Goal: Task Accomplishment & Management: Complete application form

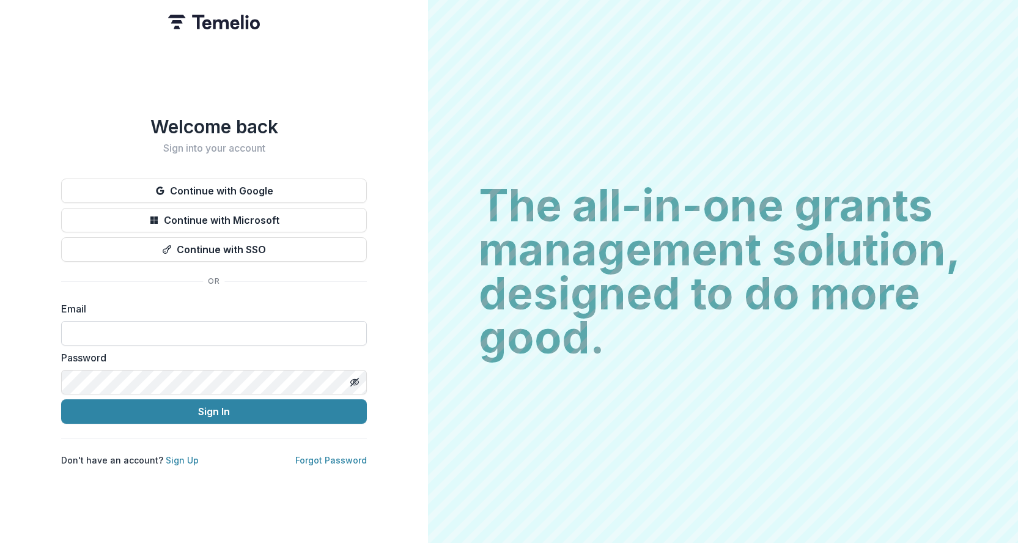
click at [281, 329] on input at bounding box center [214, 333] width 306 height 24
type input "**********"
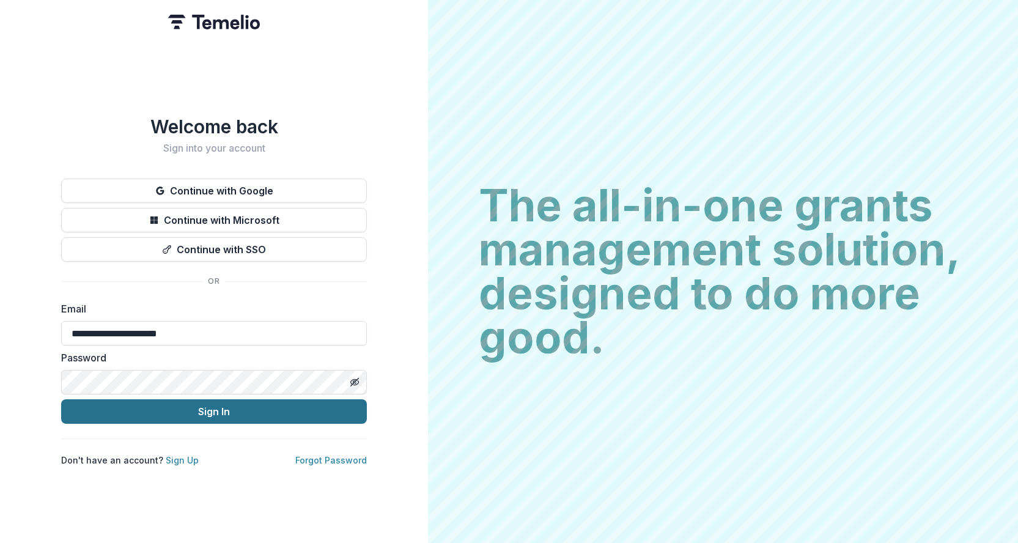
click at [249, 410] on button "Sign In" at bounding box center [214, 411] width 306 height 24
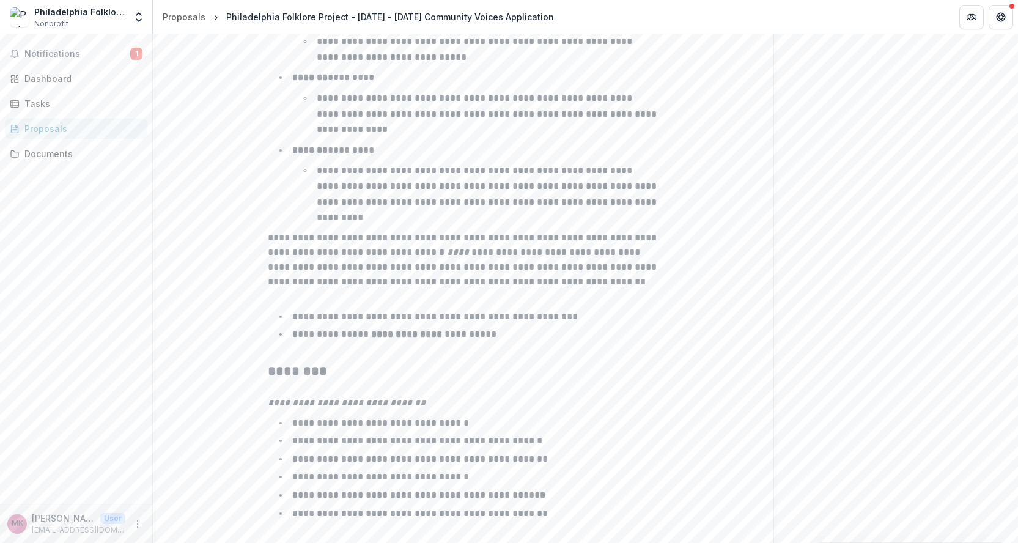
scroll to position [1900, 0]
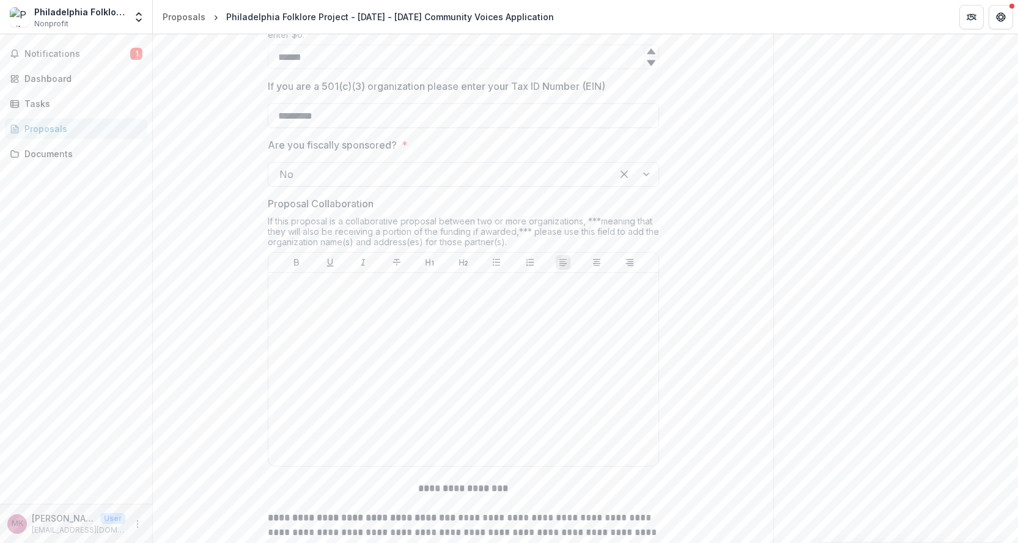
scroll to position [1030, 0]
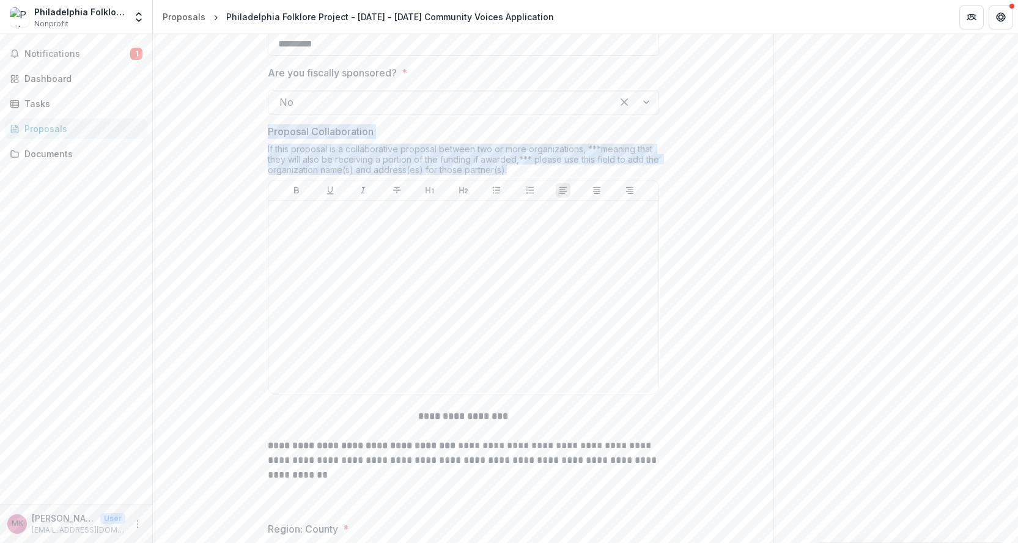
drag, startPoint x: 515, startPoint y: 170, endPoint x: 263, endPoint y: 133, distance: 253.9
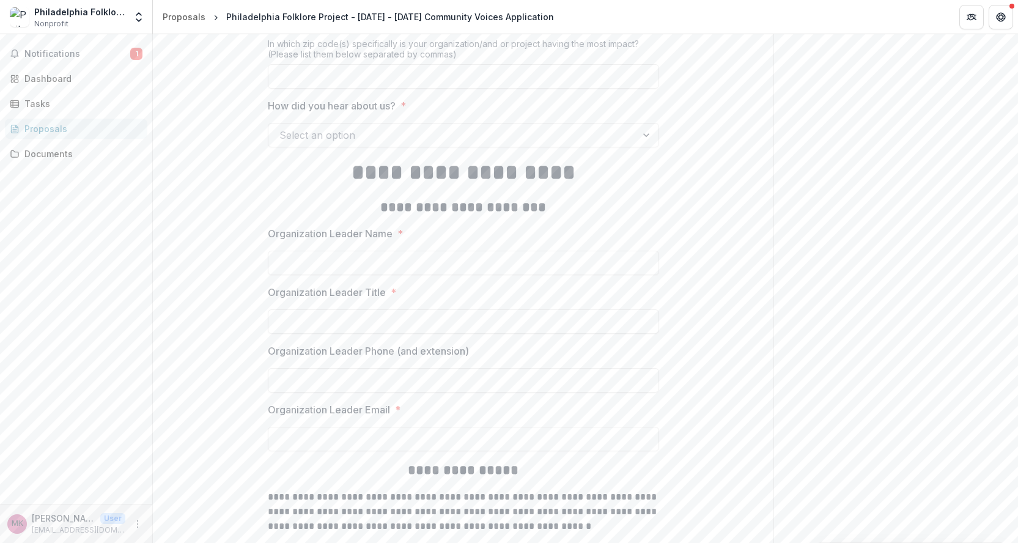
scroll to position [1611, 0]
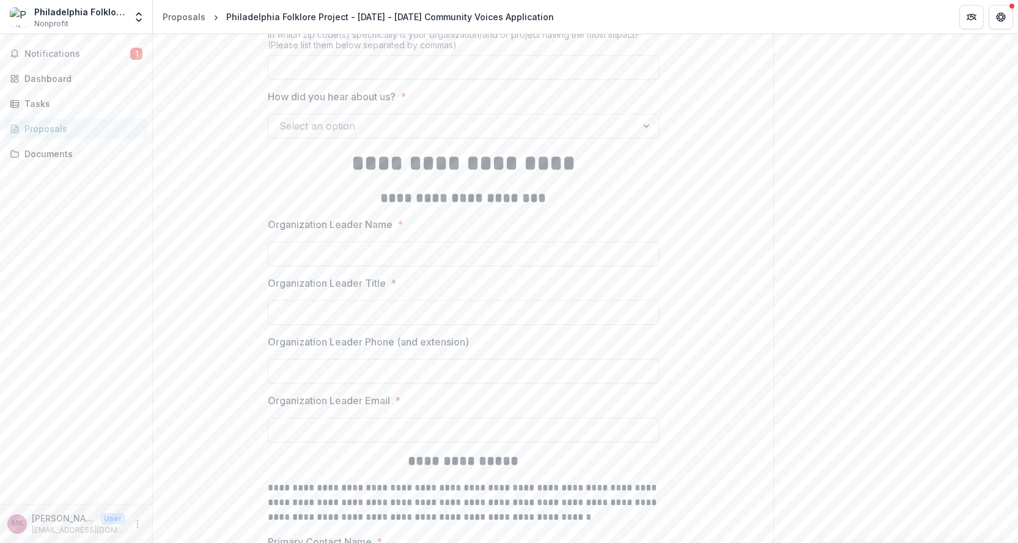
click at [378, 221] on p "Organization Leader Name" at bounding box center [330, 224] width 125 height 15
click at [378, 241] on input "Organization Leader Name *" at bounding box center [463, 253] width 391 height 24
click at [378, 221] on p "Organization Leader Name" at bounding box center [330, 224] width 125 height 15
click at [378, 241] on input "Organization Leader Name *" at bounding box center [463, 253] width 391 height 24
click at [378, 221] on p "Organization Leader Name" at bounding box center [330, 224] width 125 height 15
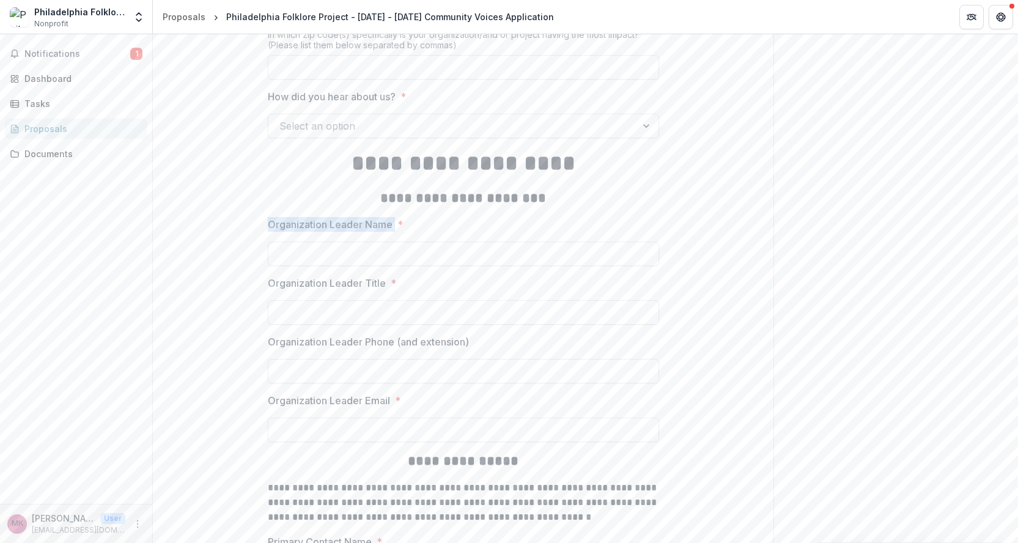
click at [378, 241] on input "Organization Leader Name *" at bounding box center [463, 253] width 391 height 24
copy p "Organization Leader Name"
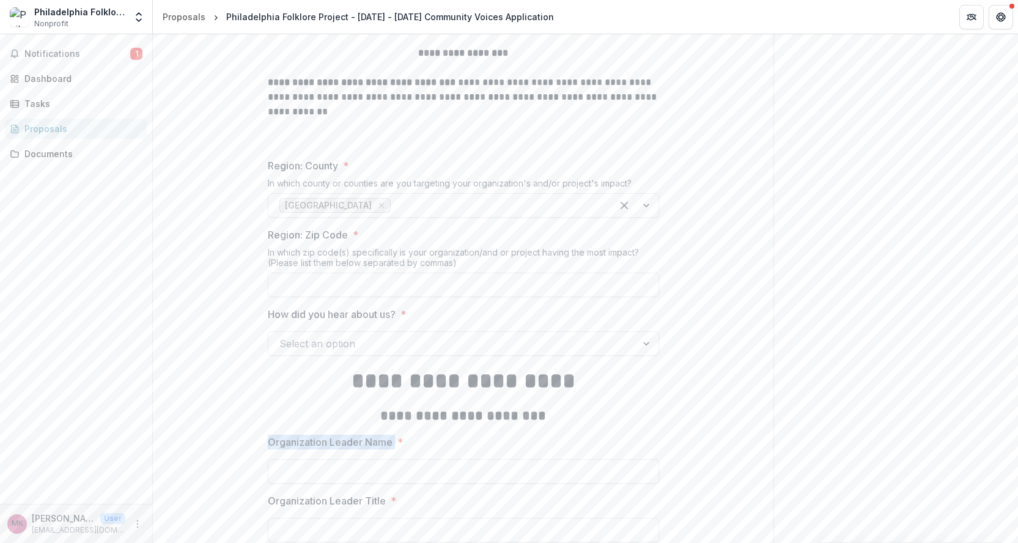
scroll to position [1423, 0]
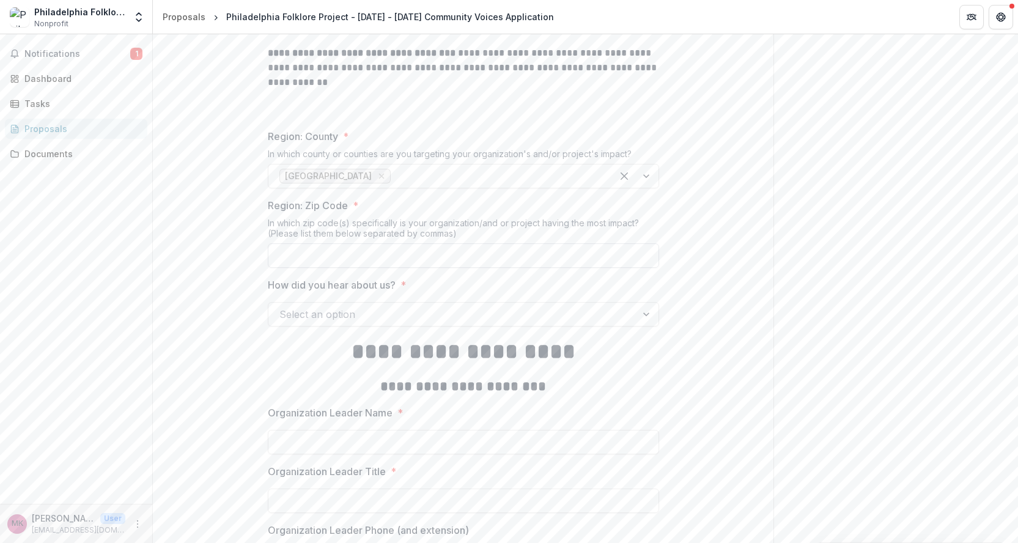
click at [570, 260] on input "Region: Zip Code *" at bounding box center [463, 255] width 391 height 24
click at [730, 260] on div "**********" at bounding box center [463, 321] width 620 height 3068
click at [632, 253] on input "Region: Zip Code *" at bounding box center [463, 255] width 391 height 24
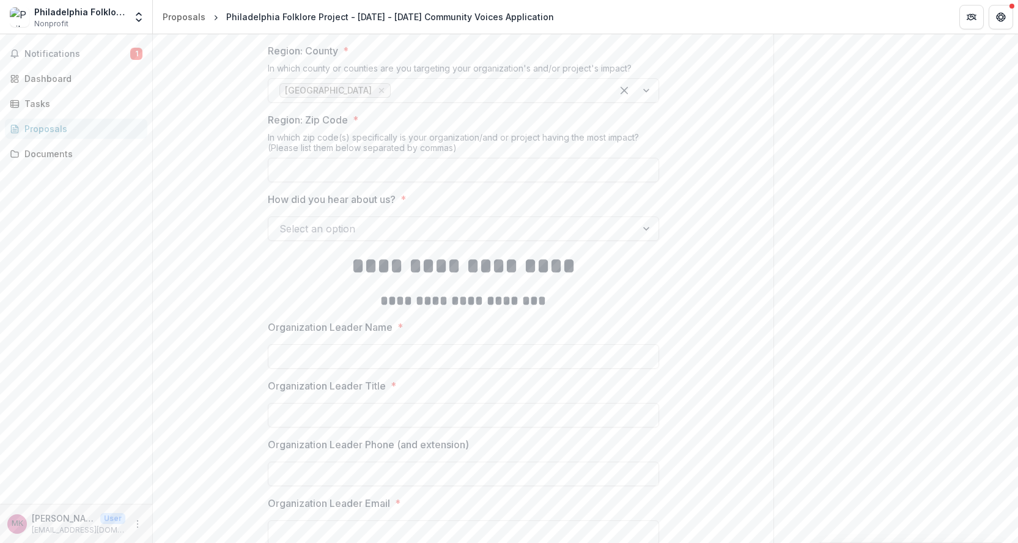
scroll to position [1510, 0]
click at [733, 224] on div "**********" at bounding box center [463, 234] width 620 height 3068
click at [440, 158] on input "**********" at bounding box center [463, 168] width 391 height 24
click at [436, 170] on input "**********" at bounding box center [463, 168] width 391 height 24
type input "**********"
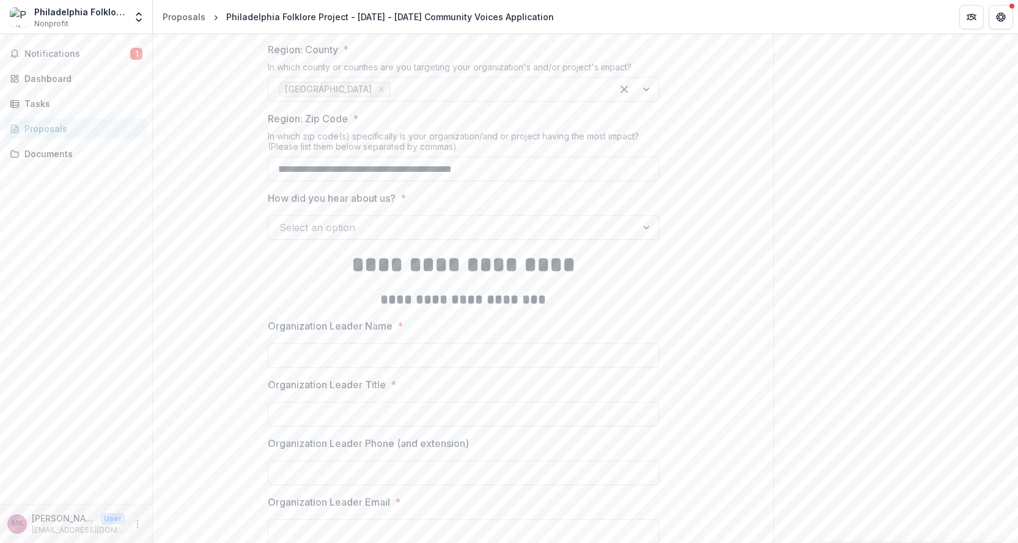
click at [769, 215] on div "**********" at bounding box center [463, 234] width 620 height 3068
click at [621, 223] on div at bounding box center [452, 227] width 346 height 17
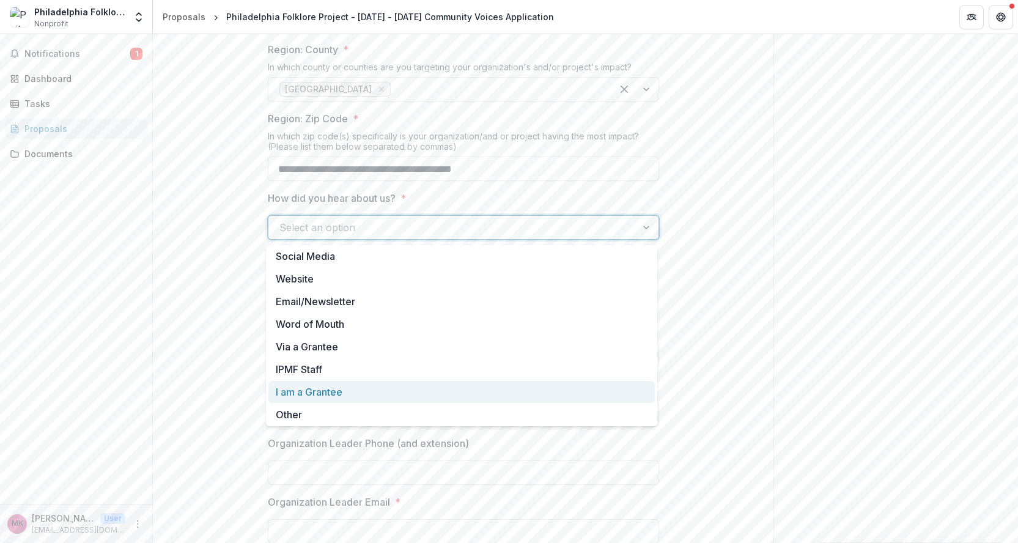
click at [364, 395] on div "I am a Grantee" at bounding box center [461, 392] width 386 height 23
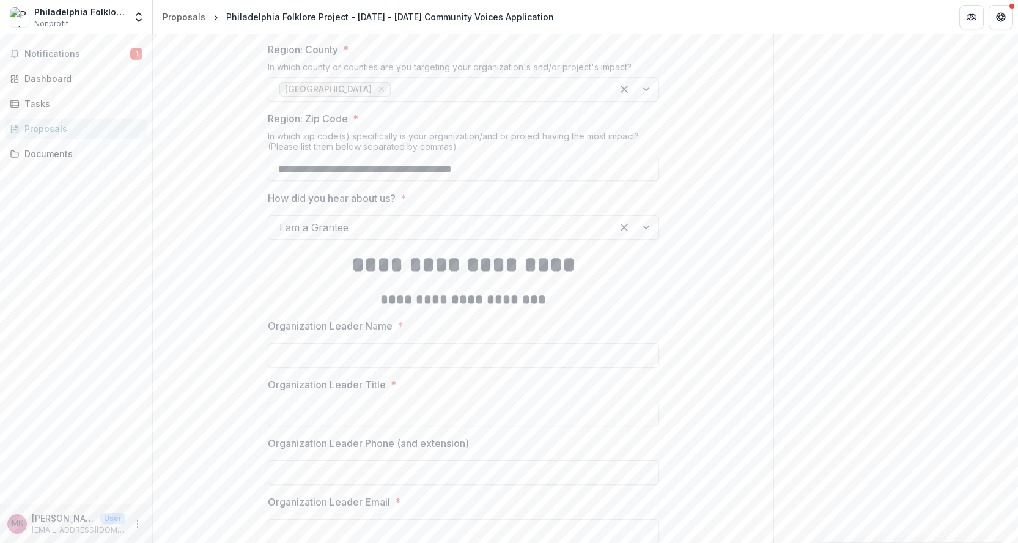
click at [221, 343] on div "**********" at bounding box center [463, 234] width 620 height 3068
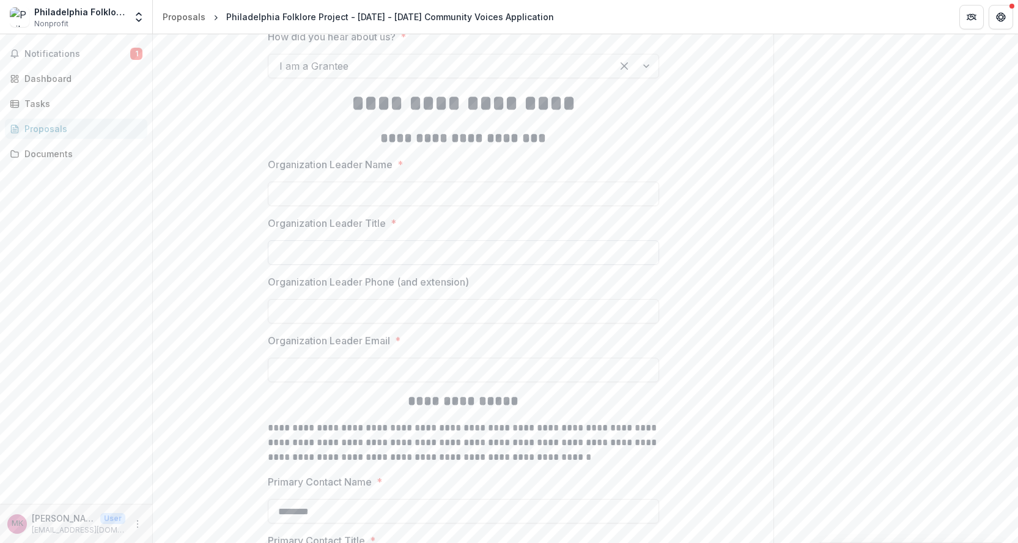
scroll to position [1679, 0]
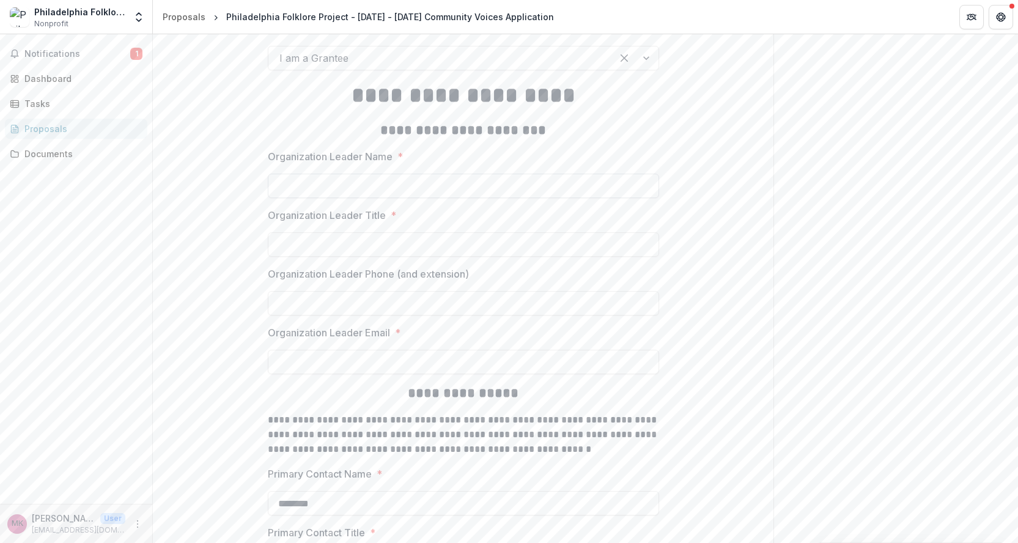
click at [378, 175] on input "Organization Leader Name *" at bounding box center [463, 186] width 391 height 24
type input "********"
type input "**********"
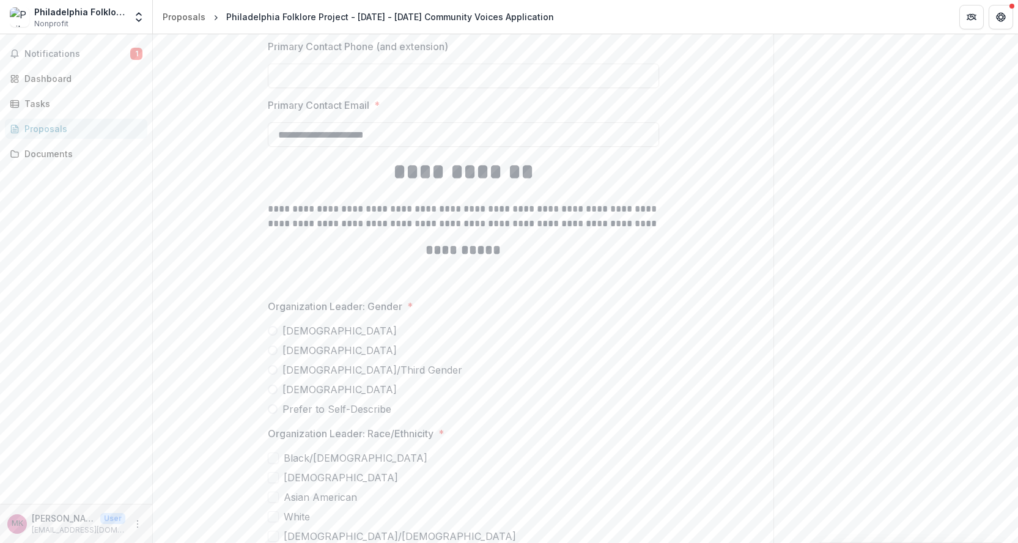
scroll to position [2149, 0]
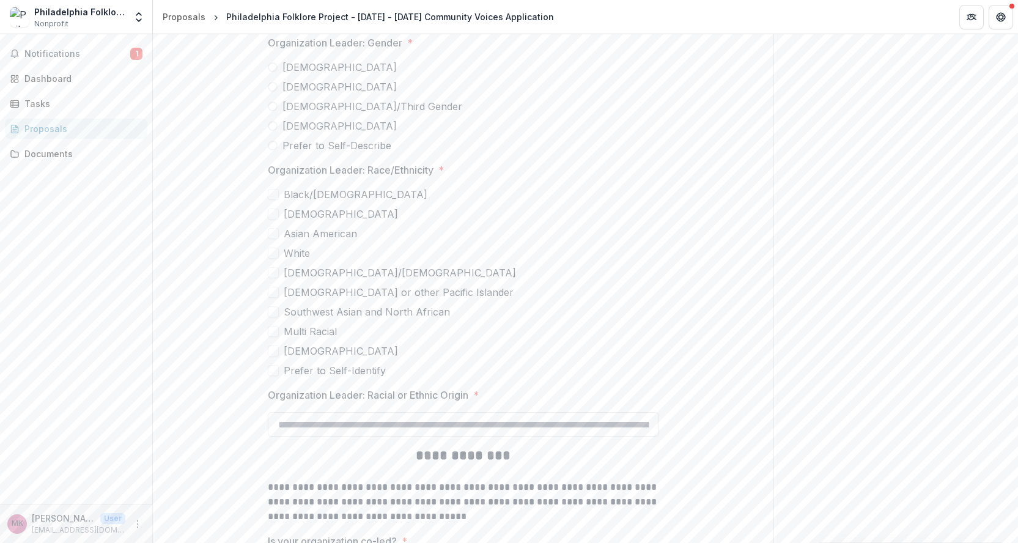
scroll to position [2374, 0]
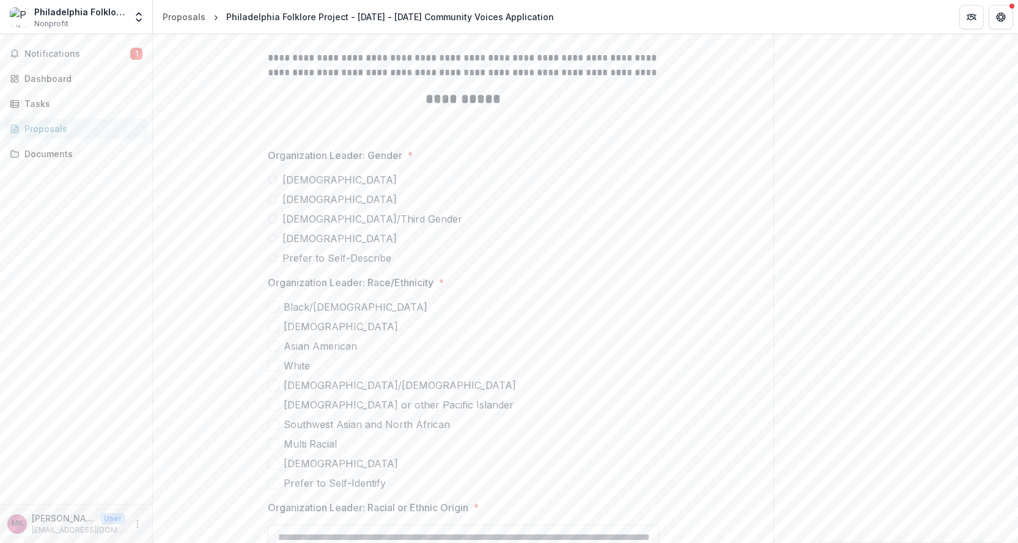
click at [304, 182] on span "Cis Woman" at bounding box center [339, 179] width 114 height 15
click at [301, 342] on span "Asian American" at bounding box center [320, 346] width 73 height 15
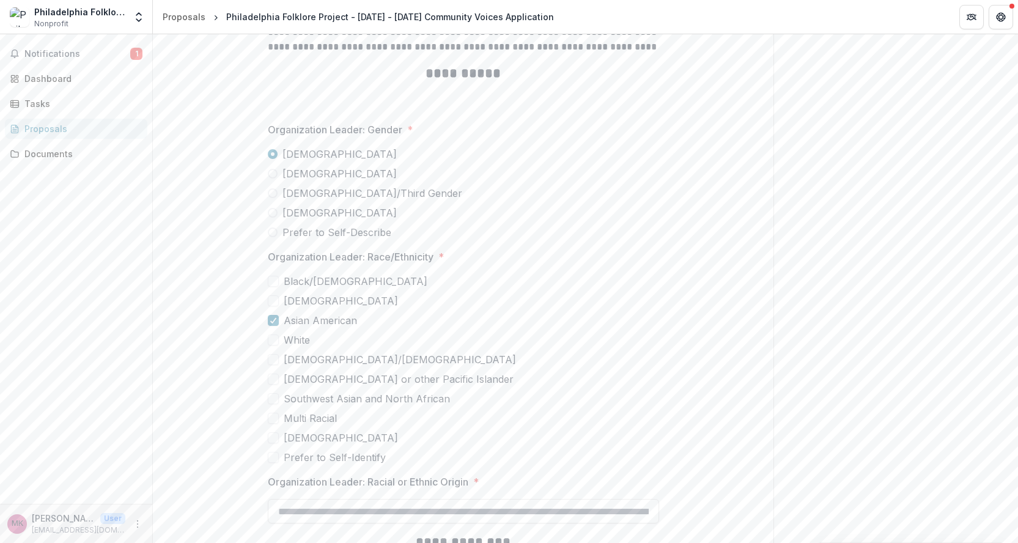
scroll to position [2596, 0]
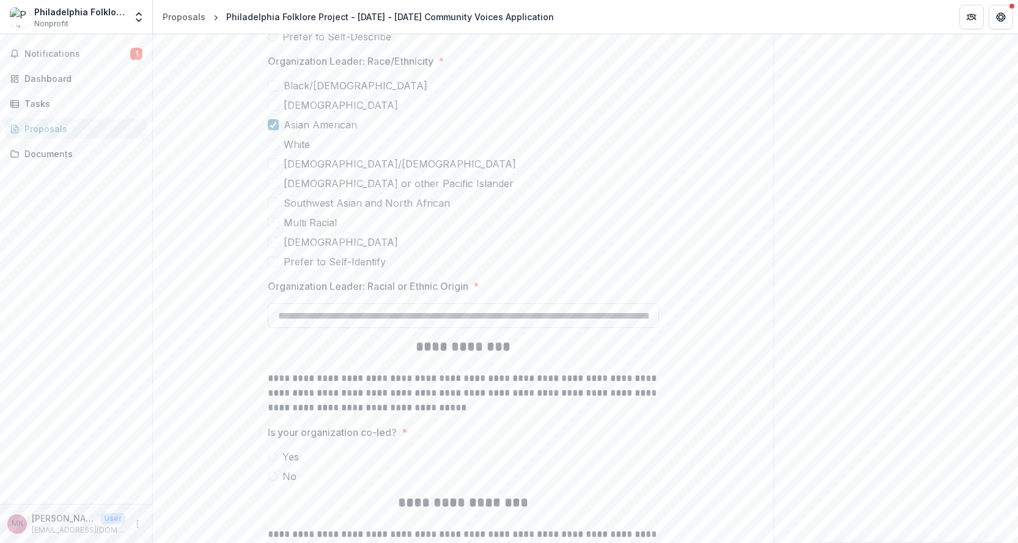
click at [431, 306] on input "Organization Leader: Racial or Ethnic Origin *" at bounding box center [463, 315] width 391 height 24
click at [288, 476] on span "No" at bounding box center [289, 476] width 14 height 15
type input "**********"
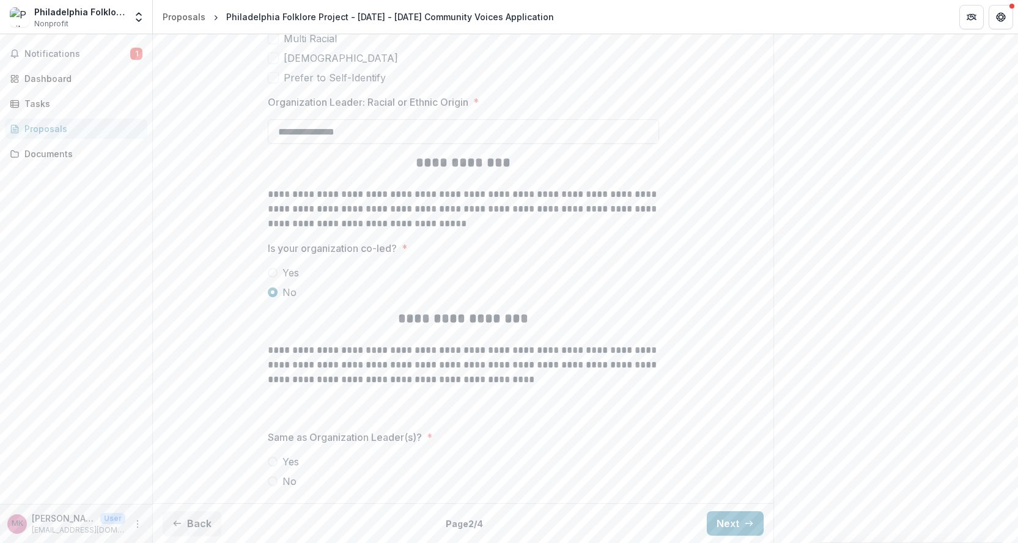
click at [299, 464] on label "Yes" at bounding box center [463, 461] width 391 height 15
drag, startPoint x: 723, startPoint y: 523, endPoint x: 711, endPoint y: 505, distance: 21.7
click at [723, 523] on button "Next" at bounding box center [735, 523] width 57 height 24
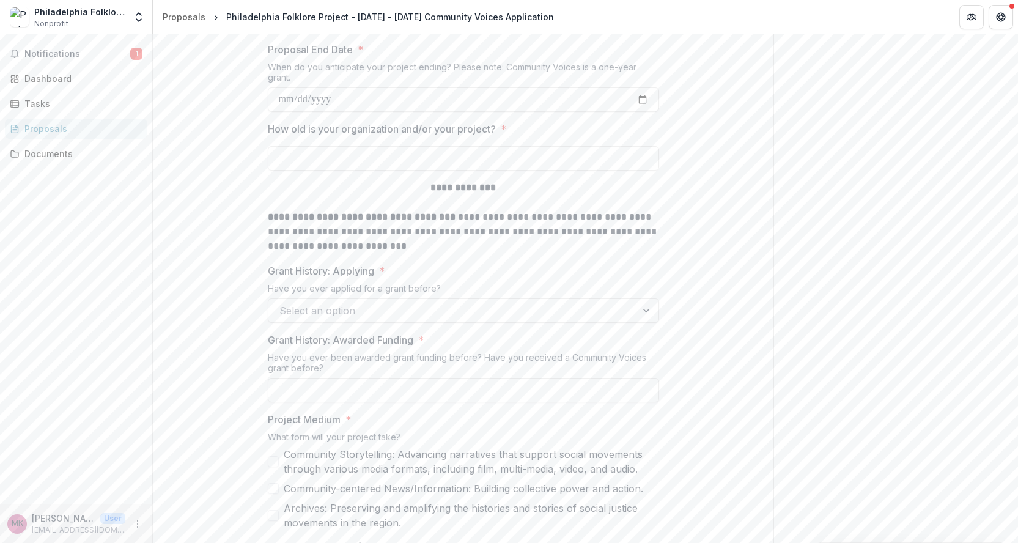
scroll to position [0, 0]
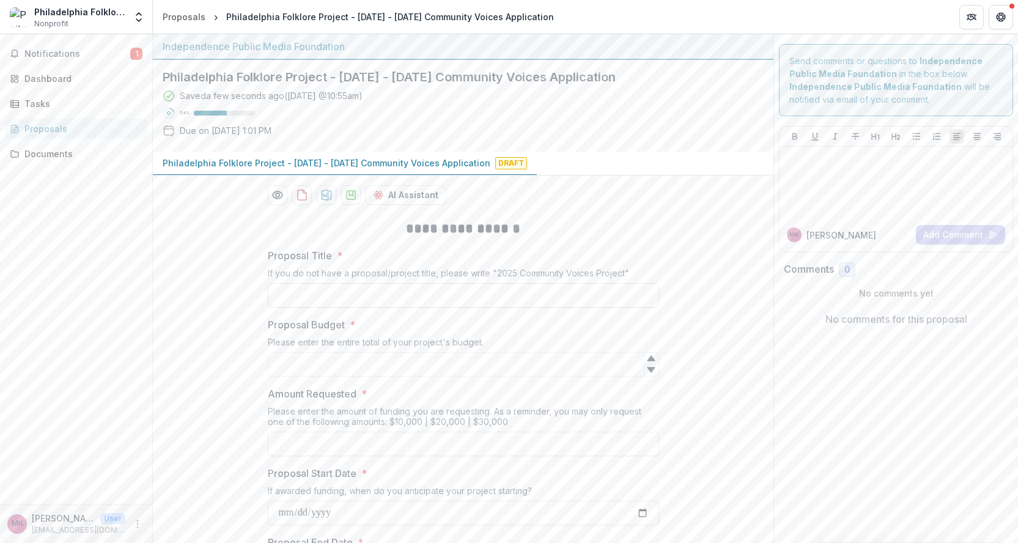
click at [384, 297] on input "Proposal Title *" at bounding box center [463, 295] width 391 height 24
type input "**********"
click at [470, 369] on input "Proposal Budget *" at bounding box center [463, 364] width 391 height 24
click at [422, 293] on input "**********" at bounding box center [463, 295] width 391 height 24
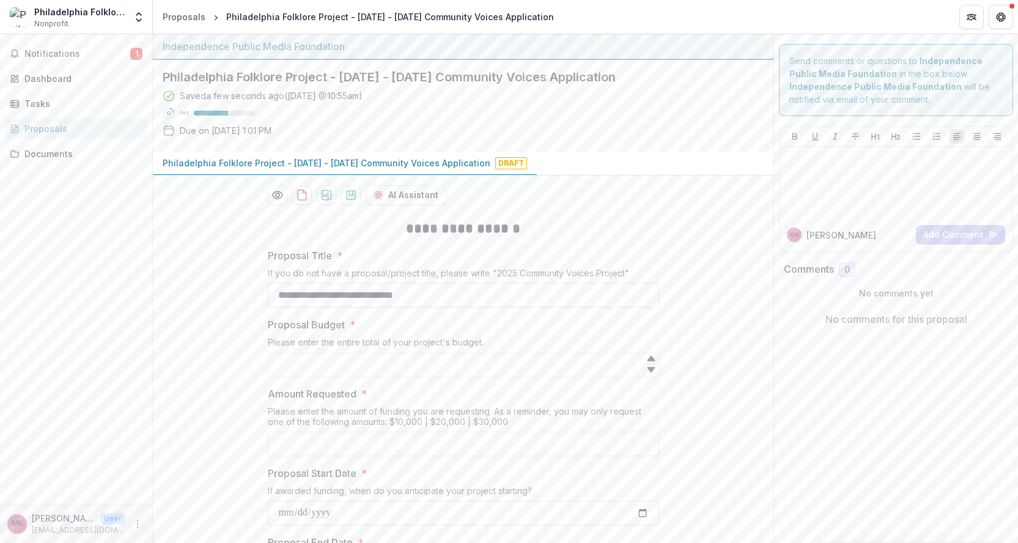
click at [422, 293] on input "**********" at bounding box center [463, 295] width 391 height 24
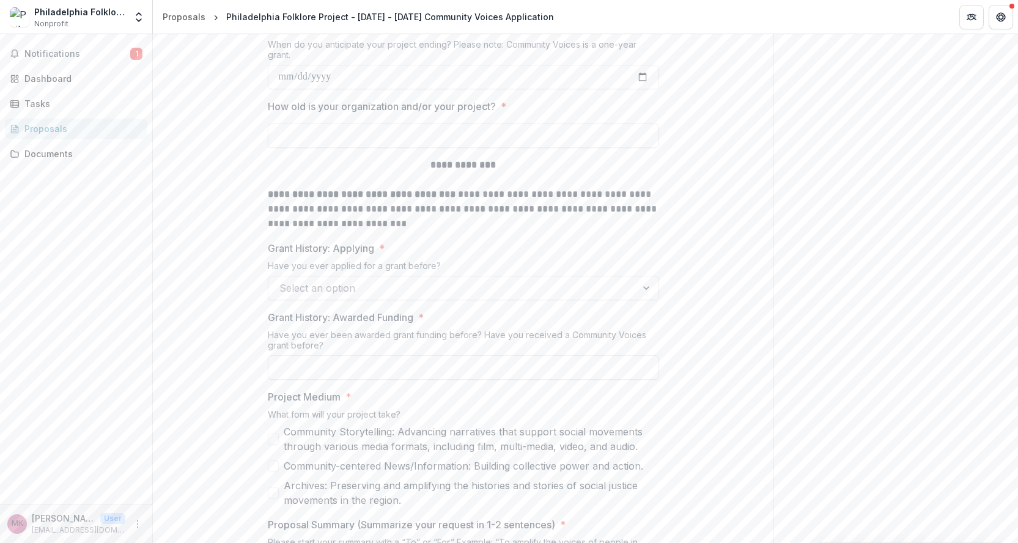
scroll to position [529, 0]
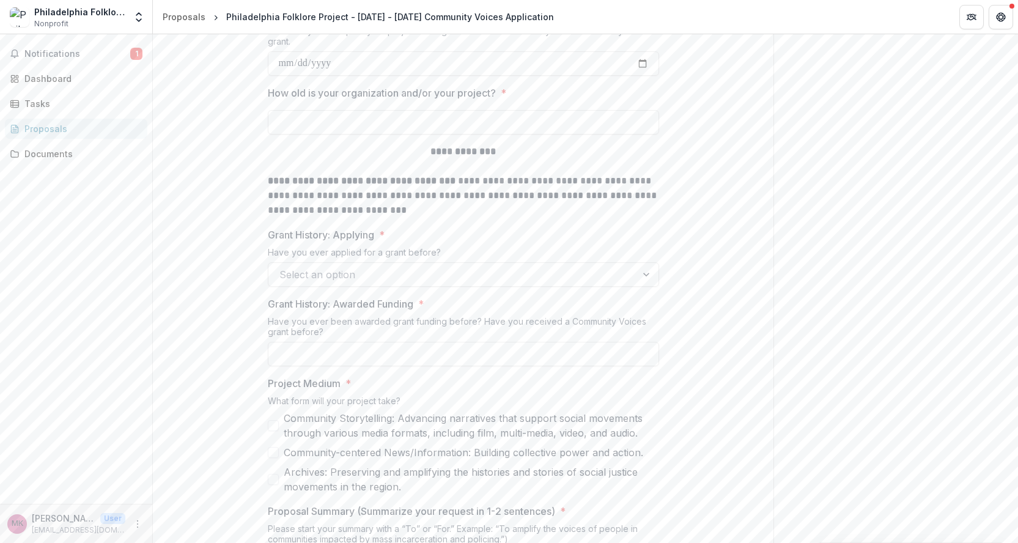
click at [415, 277] on div at bounding box center [452, 274] width 346 height 17
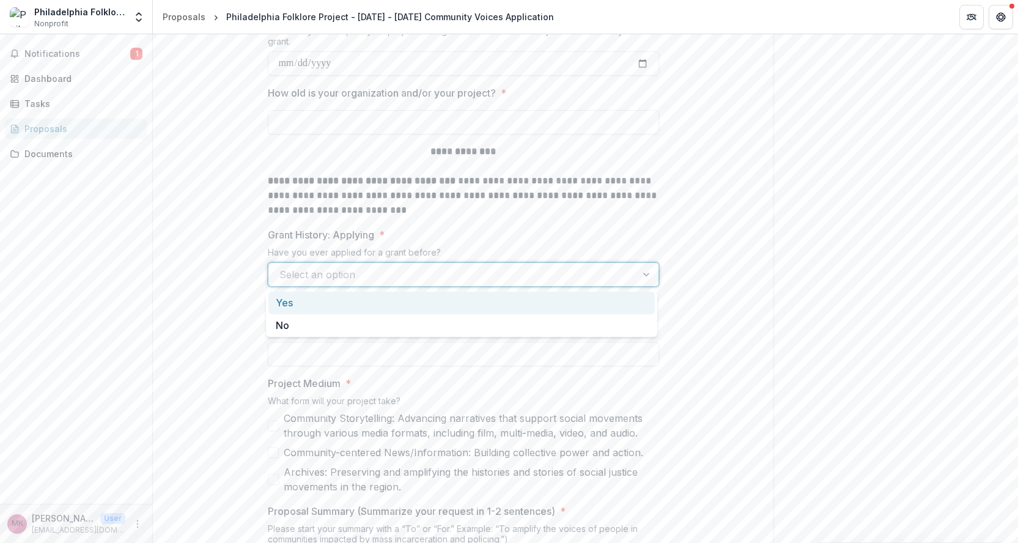
click at [407, 304] on div "Yes" at bounding box center [461, 303] width 386 height 23
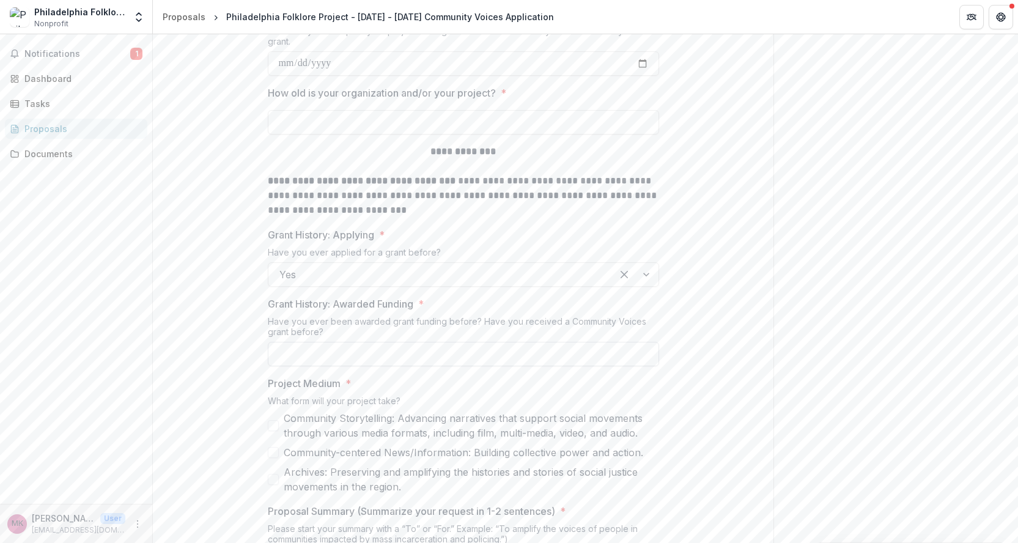
click at [427, 350] on input "Grant History: Awarded Funding *" at bounding box center [463, 354] width 391 height 24
click at [438, 318] on div "Have you ever been awarded grant funding before? Have you received a Community …" at bounding box center [463, 329] width 391 height 26
click at [438, 350] on input "Grant History: Awarded Funding *" at bounding box center [463, 354] width 391 height 24
click at [276, 331] on div "Have you ever been awarded grant funding before? Have you received a Community …" at bounding box center [463, 329] width 391 height 26
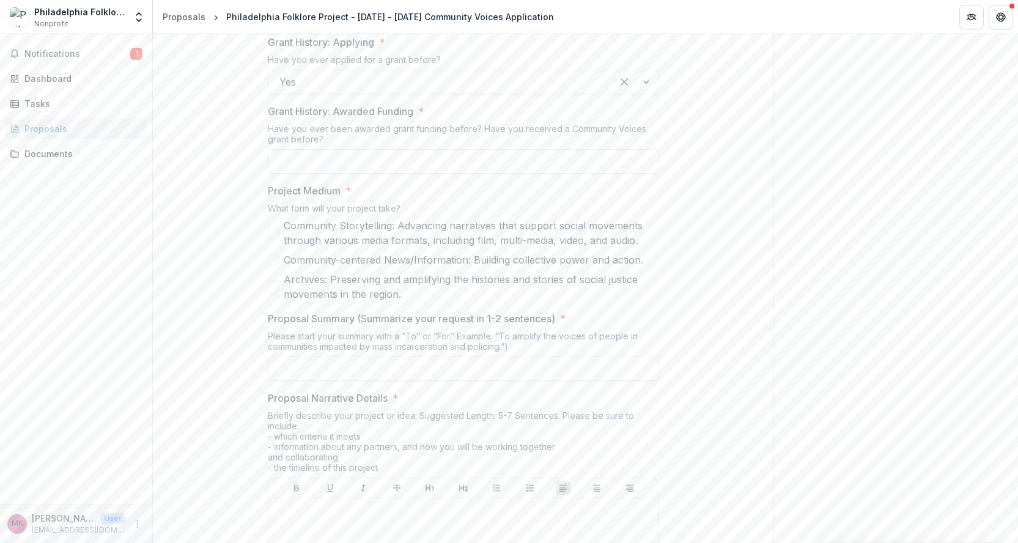
scroll to position [747, 0]
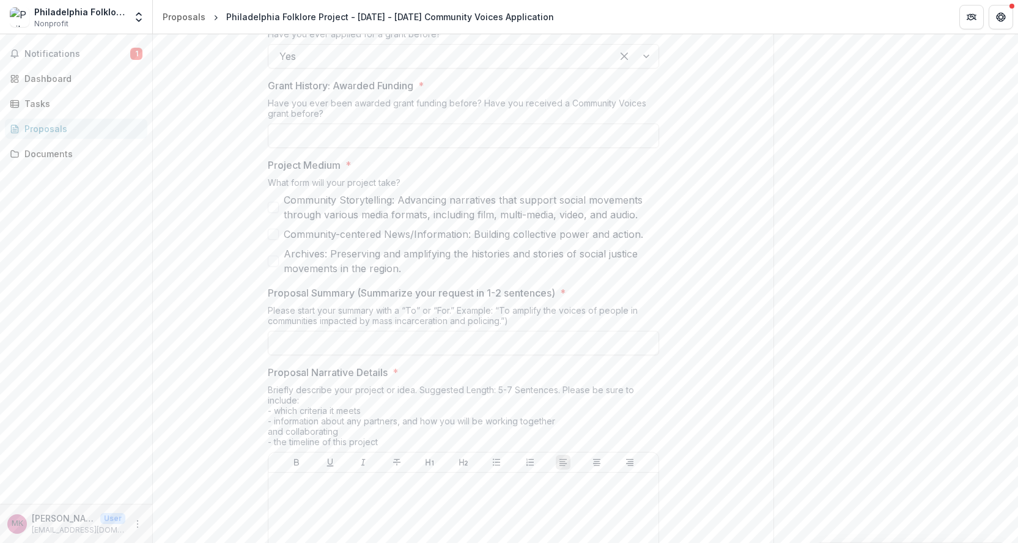
click at [332, 265] on span "Archives: Preserving and amplifying the histories and stories of social justice…" at bounding box center [471, 260] width 375 height 29
drag, startPoint x: 632, startPoint y: 300, endPoint x: 603, endPoint y: 304, distance: 29.0
click at [631, 298] on div "Proposal Summary (Summarize your request in 1-2 sentences) * Please start your …" at bounding box center [463, 320] width 391 height 70
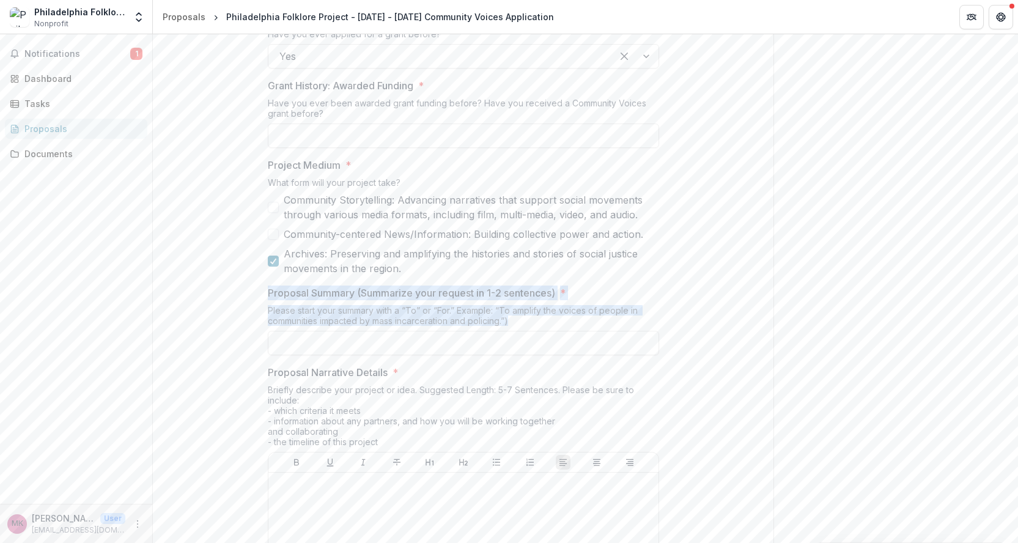
drag, startPoint x: 516, startPoint y: 323, endPoint x: 259, endPoint y: 288, distance: 259.0
copy div "Proposal Summary (Summarize your request in 1-2 sentences) * Please start your …"
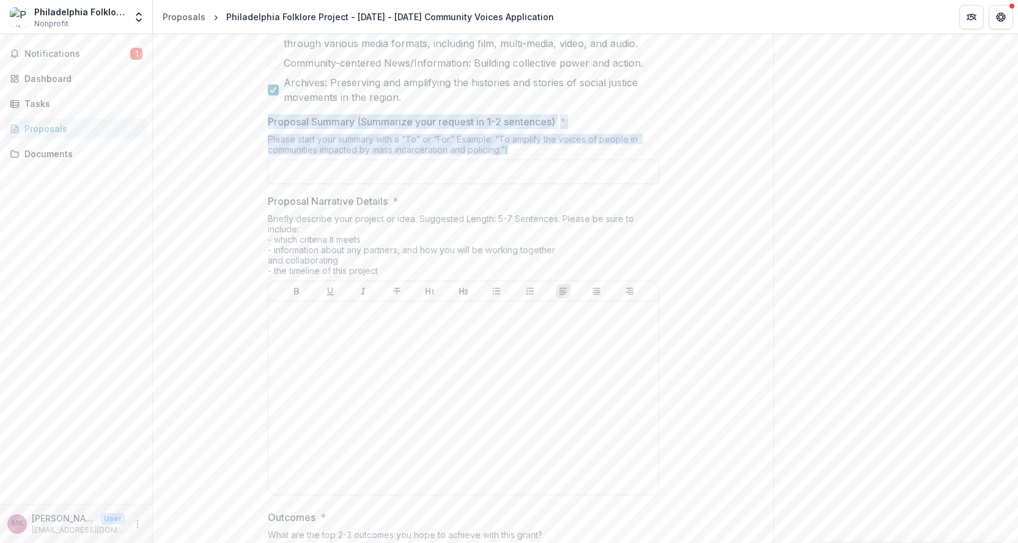
scroll to position [945, 0]
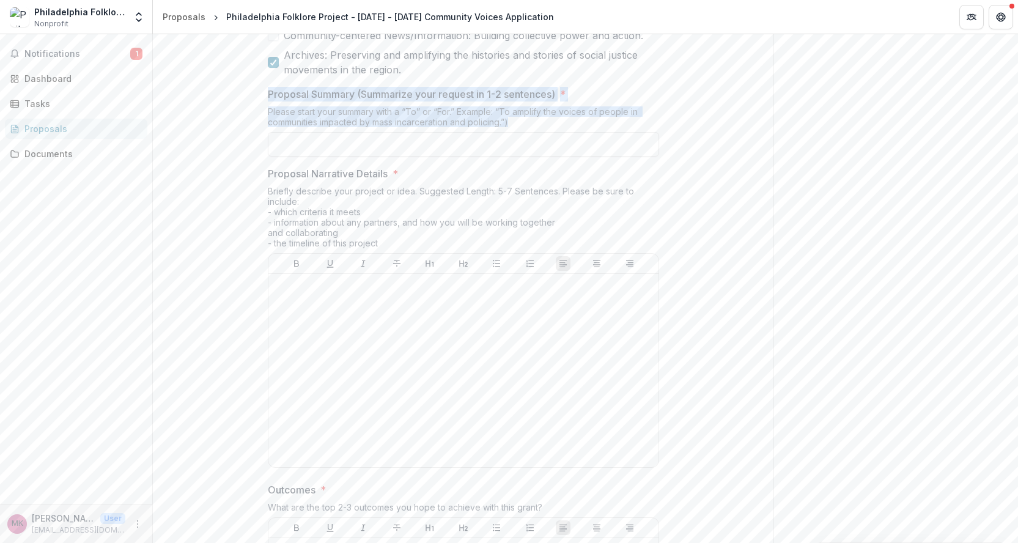
drag, startPoint x: 394, startPoint y: 240, endPoint x: 259, endPoint y: 174, distance: 150.3
copy div "Proposal Narrative Details * Briefly describe your project or idea. Suggested L…"
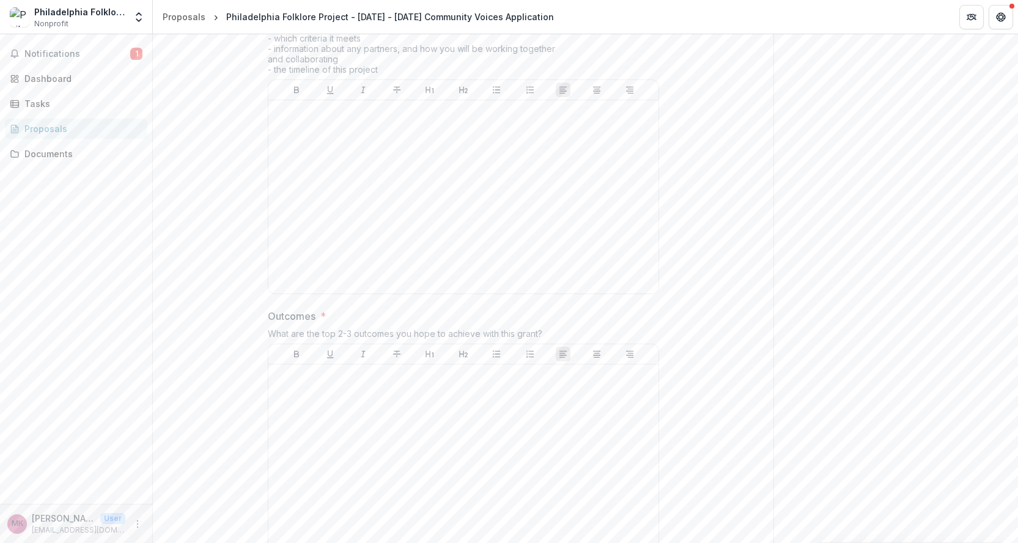
scroll to position [1155, 0]
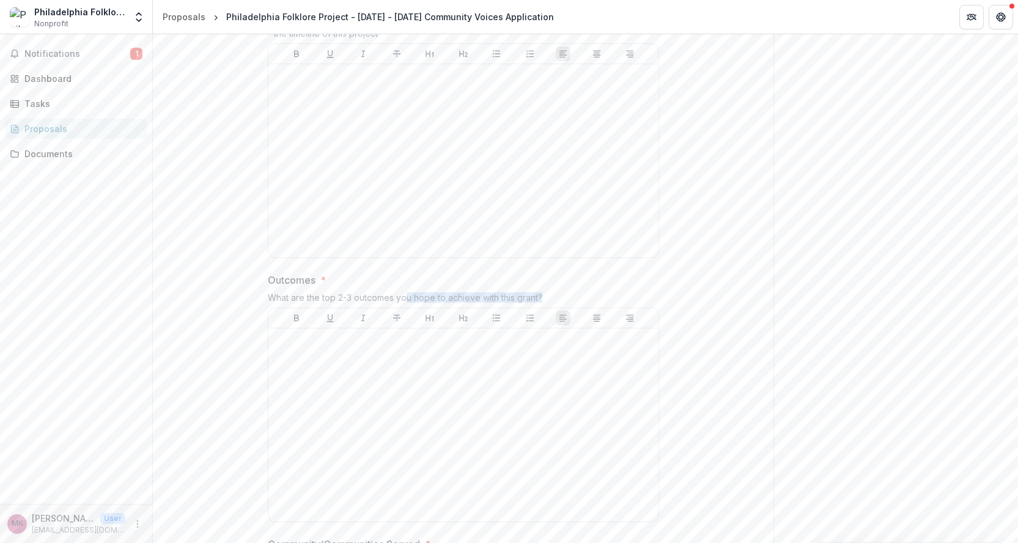
drag, startPoint x: 549, startPoint y: 302, endPoint x: 375, endPoint y: 304, distance: 174.2
click at [403, 301] on div "What are the top 2-3 outcomes you hope to achieve with this grant?" at bounding box center [463, 299] width 391 height 15
copy div "Outcomes * What are the top 2-3 outcomes you hope to achieve with this grant?"
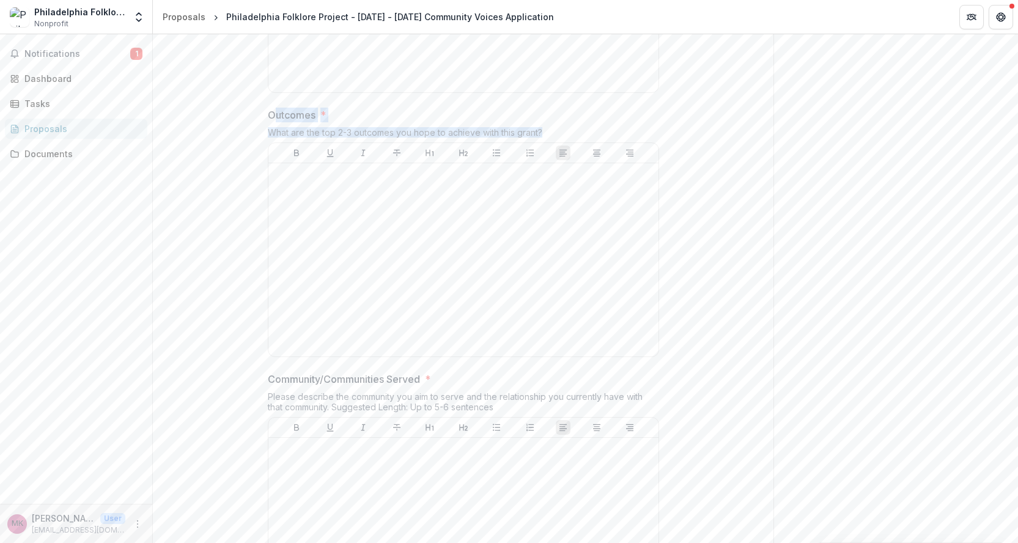
scroll to position [1323, 0]
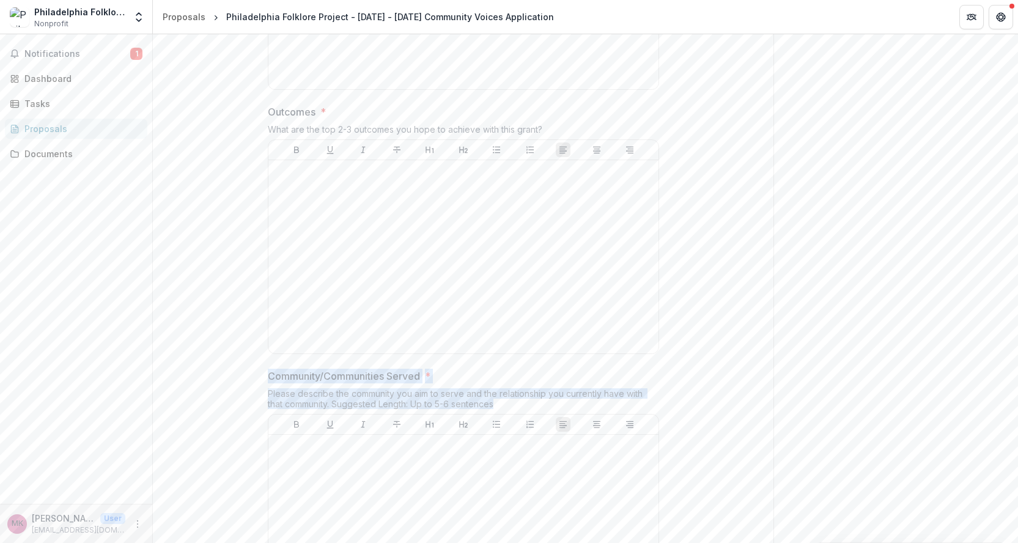
drag, startPoint x: 502, startPoint y: 406, endPoint x: 254, endPoint y: 380, distance: 250.1
copy div "Community/Communities Served * Please describe the community you aim to serve a…"
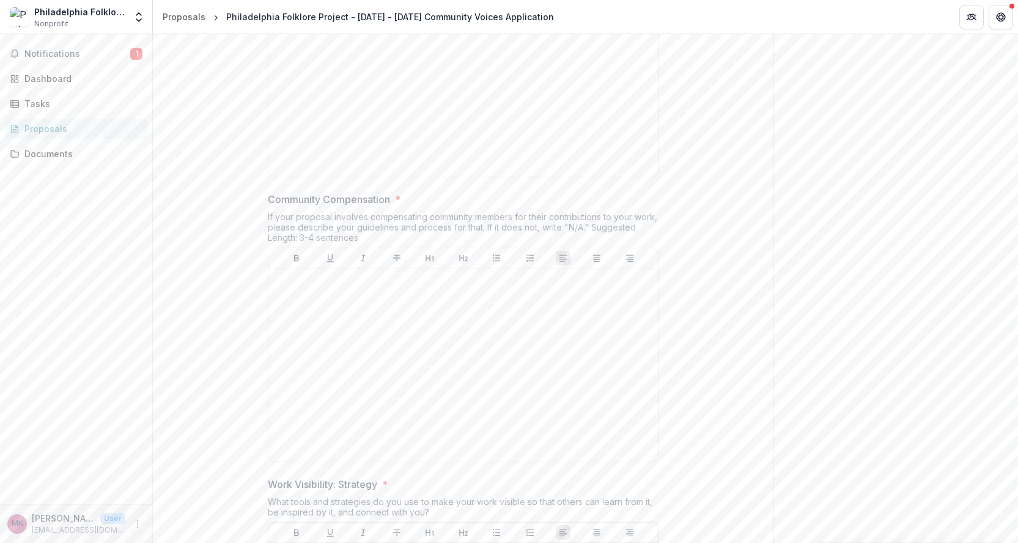
scroll to position [1786, 0]
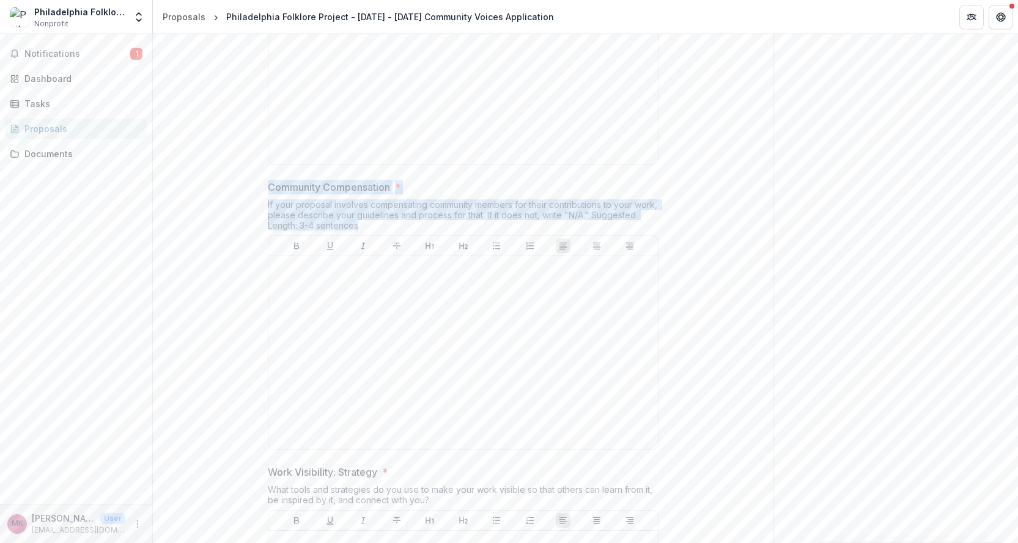
drag, startPoint x: 373, startPoint y: 226, endPoint x: 257, endPoint y: 189, distance: 122.2
click at [258, 189] on div "**********" at bounding box center [463, 199] width 411 height 3553
copy div "Community Compensation * If your proposal involves compensating community membe…"
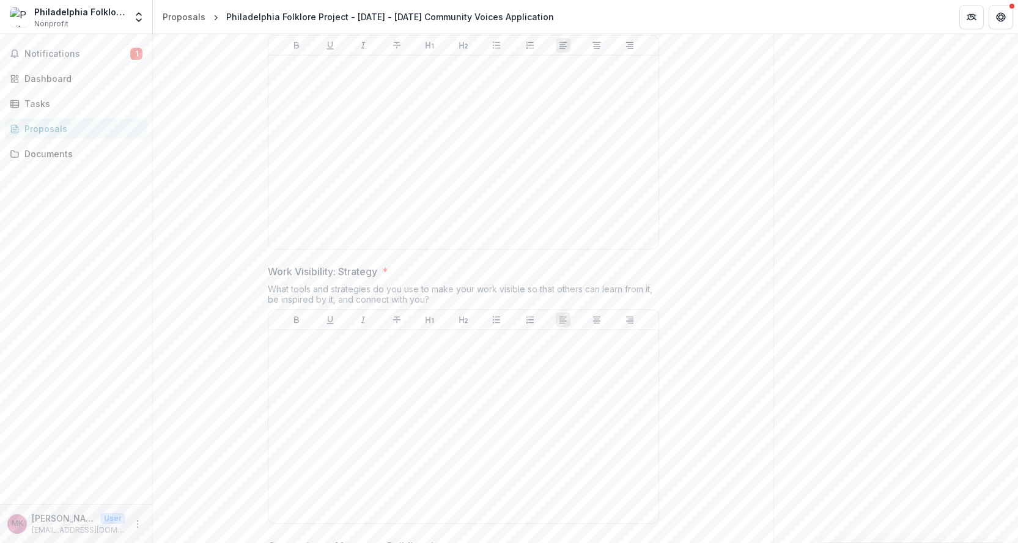
scroll to position [1991, 0]
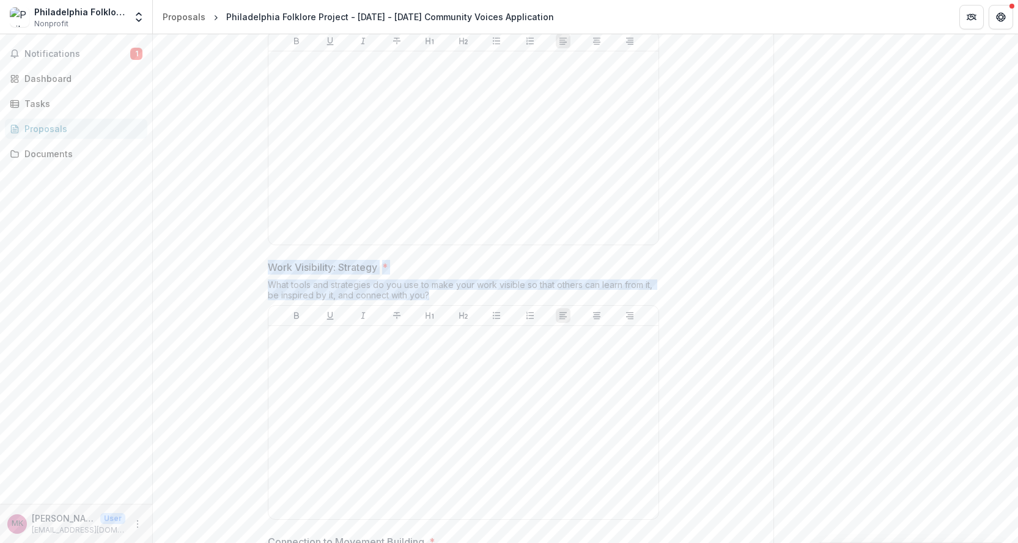
drag, startPoint x: 435, startPoint y: 295, endPoint x: 264, endPoint y: 268, distance: 172.7
copy div "Work Visibility: Strategy * What tools and strategies do you use to make your w…"
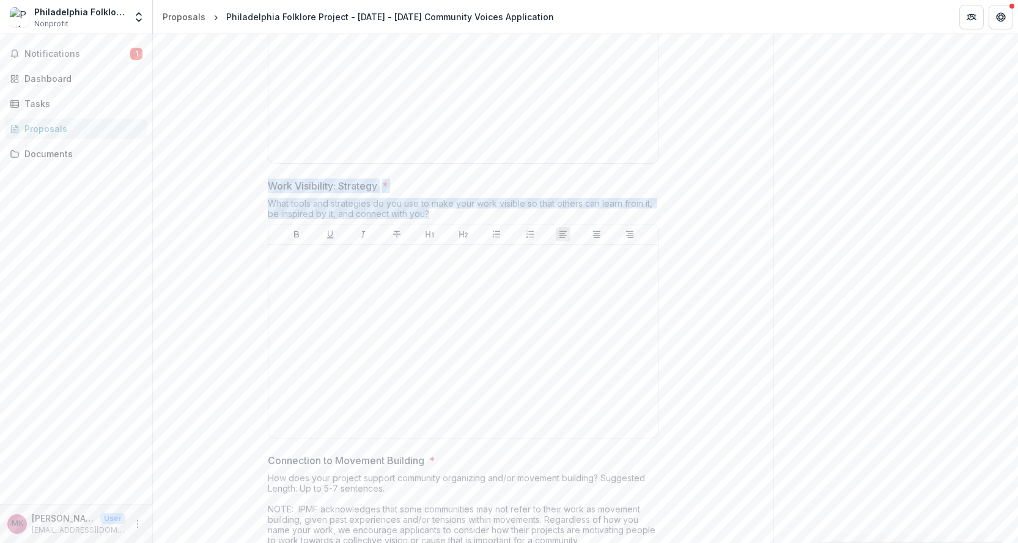
scroll to position [2240, 0]
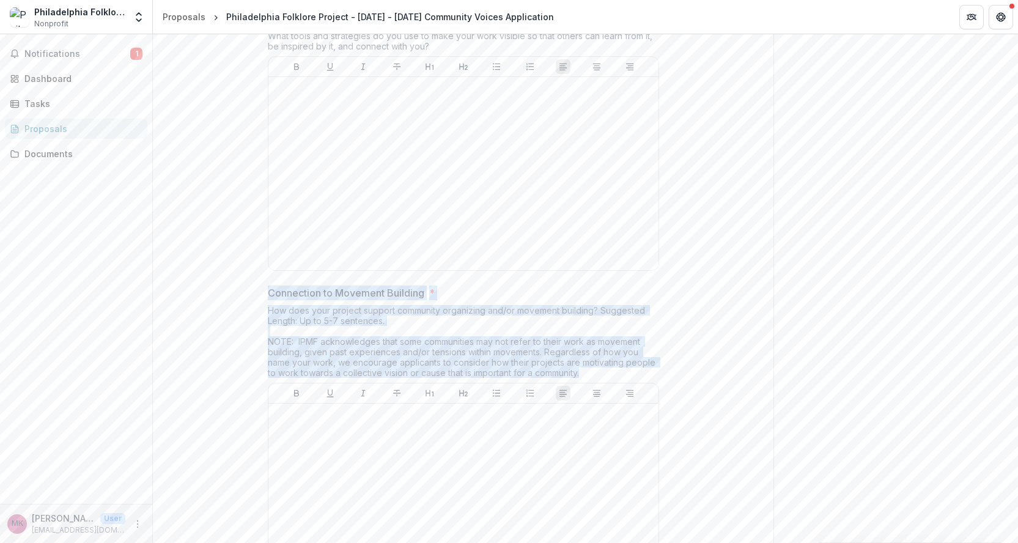
drag, startPoint x: 600, startPoint y: 373, endPoint x: 265, endPoint y: 285, distance: 346.3
copy div "Connection to Movement Building * How does your project support community organ…"
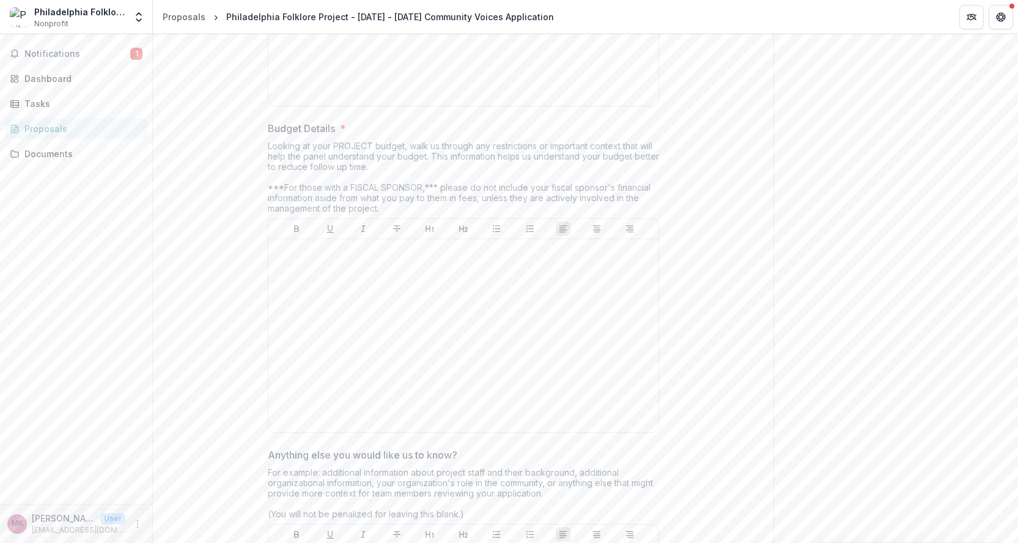
scroll to position [2737, 0]
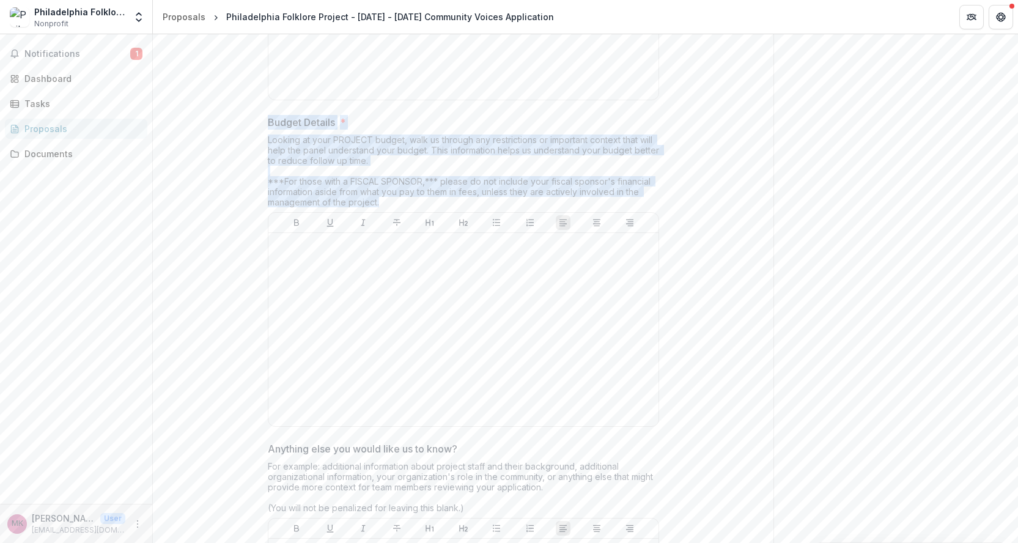
drag, startPoint x: 391, startPoint y: 203, endPoint x: 242, endPoint y: 120, distance: 169.9
copy div "Budget Details * Looking at your PROJECT budget, walk us through any restrictio…"
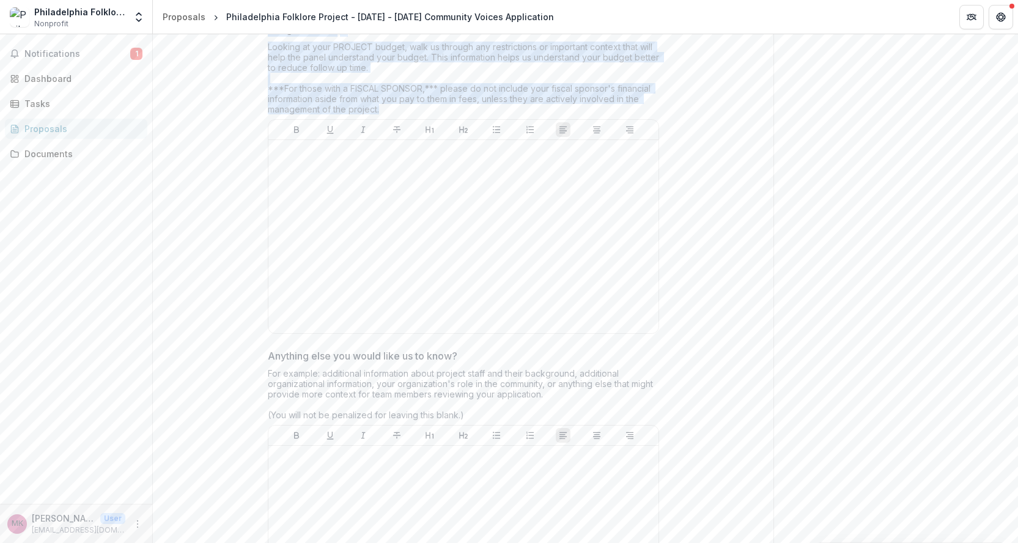
scroll to position [2844, 0]
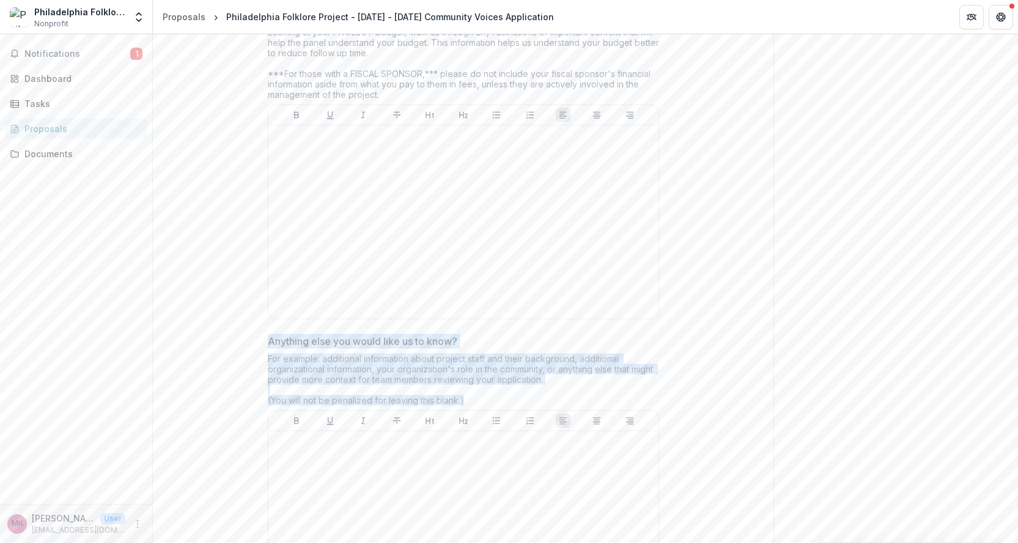
drag, startPoint x: 474, startPoint y: 402, endPoint x: 269, endPoint y: 337, distance: 215.3
click at [269, 337] on div "Anything else you would like us to know? For example: additional information ab…" at bounding box center [463, 482] width 391 height 296
copy div "Anything else you would like us to know? For example: additional information ab…"
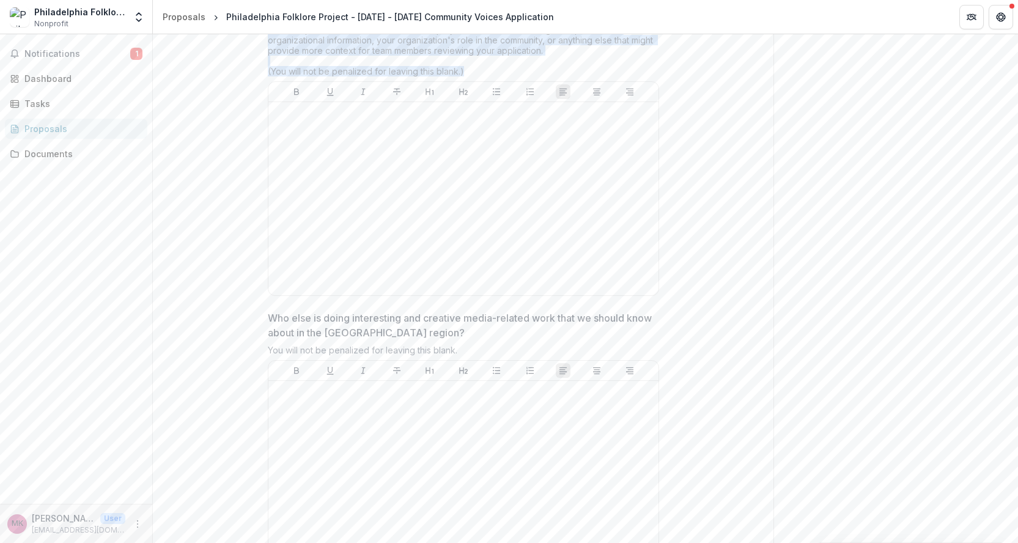
scroll to position [3162, 0]
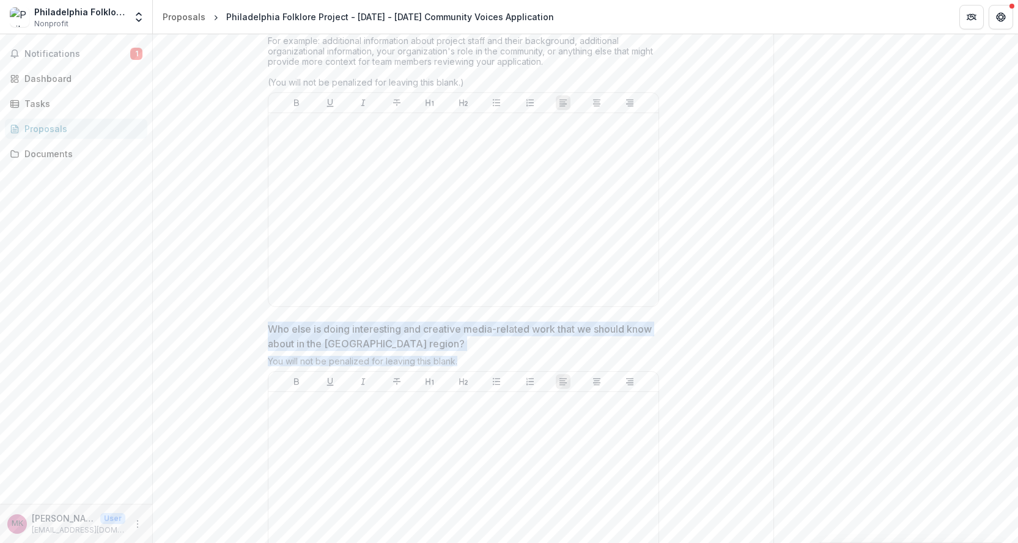
drag, startPoint x: 470, startPoint y: 362, endPoint x: 261, endPoint y: 328, distance: 211.8
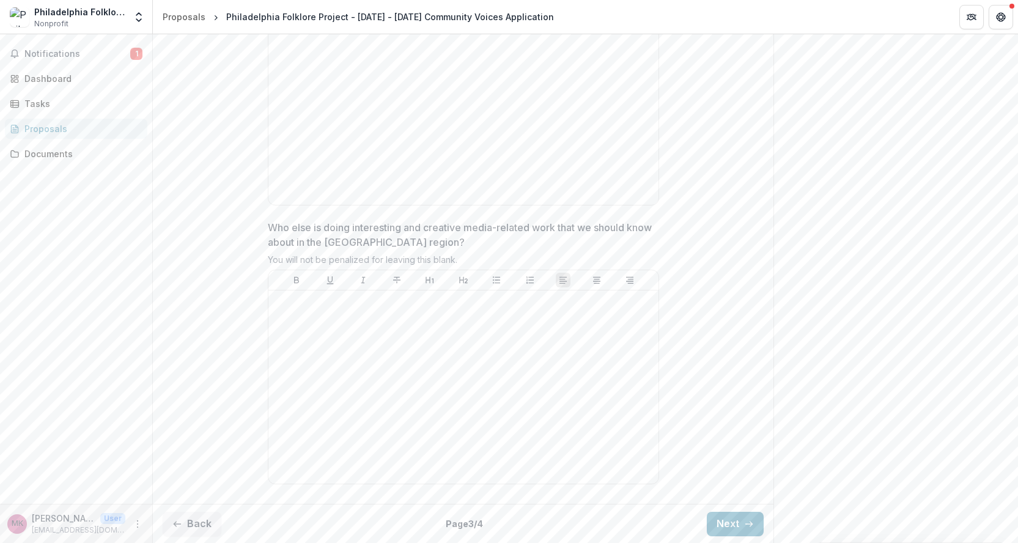
scroll to position [3264, 0]
